Goal: Navigation & Orientation: Understand site structure

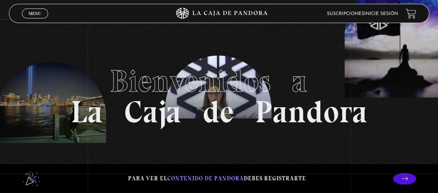
click at [219, 10] on icon at bounding box center [220, 14] width 132 height 12
click at [31, 9] on link "Menu Cerrar" at bounding box center [35, 13] width 26 height 10
